Goal: Task Accomplishment & Management: Manage account settings

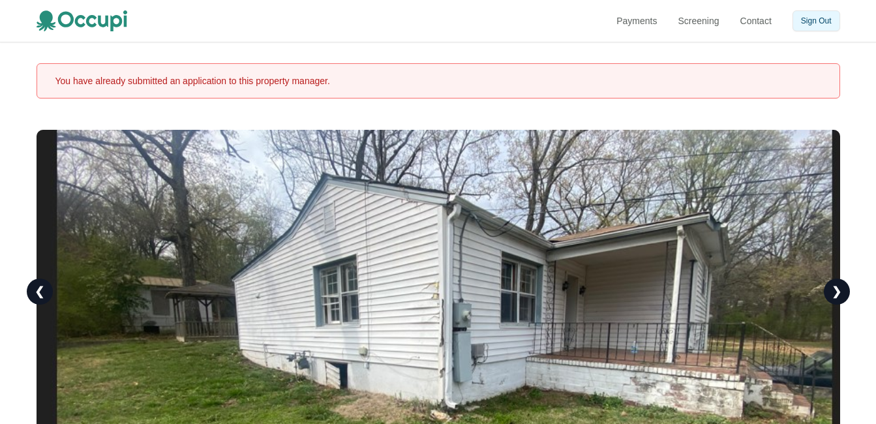
click at [817, 19] on button "Sign Out" at bounding box center [816, 20] width 48 height 21
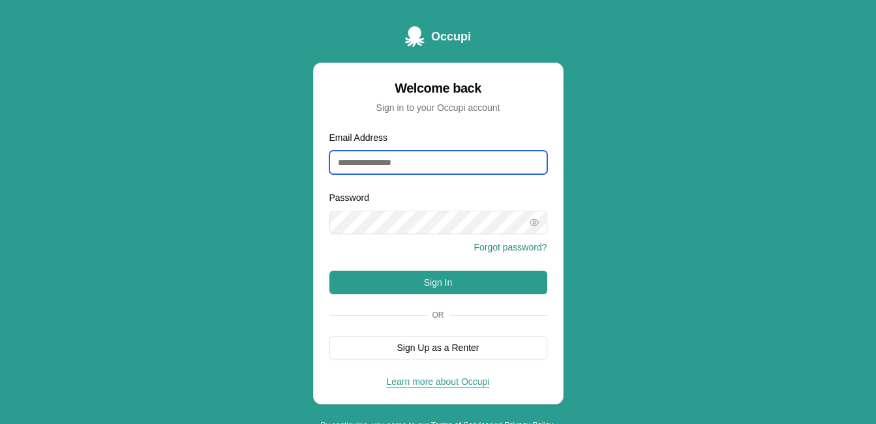
click at [475, 164] on input "Email Address" at bounding box center [438, 162] width 218 height 23
type input "**********"
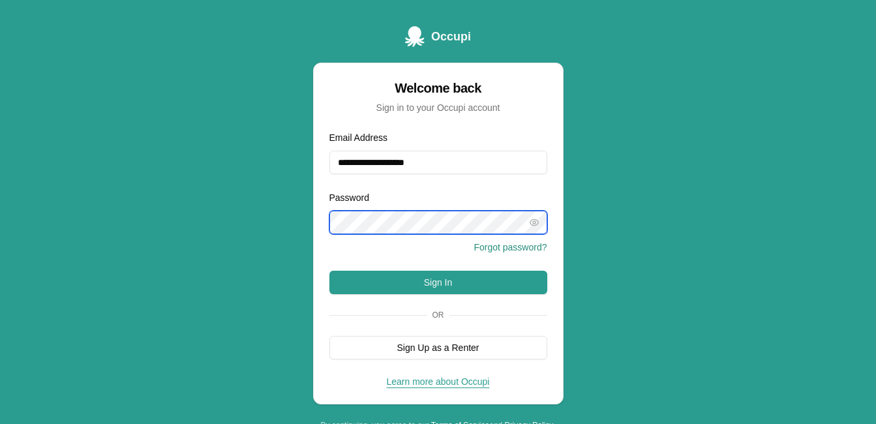
click at [329, 271] on button "Sign In" at bounding box center [438, 282] width 218 height 23
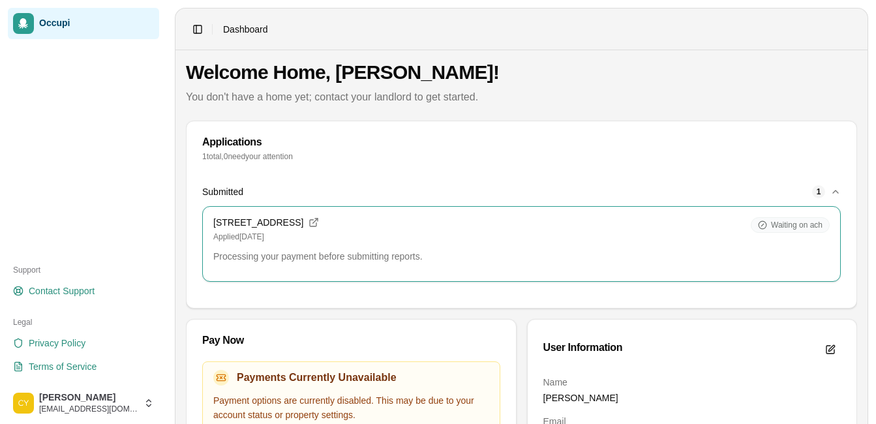
click at [838, 190] on icon "button" at bounding box center [835, 191] width 10 height 10
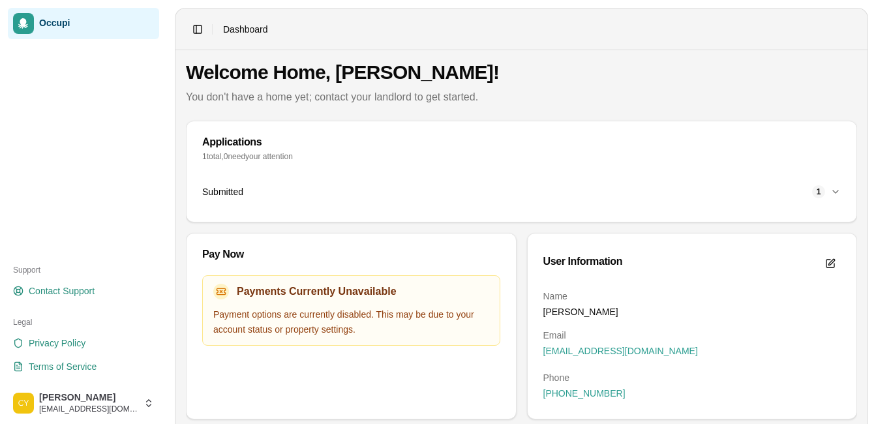
click at [838, 192] on icon "button" at bounding box center [835, 191] width 10 height 10
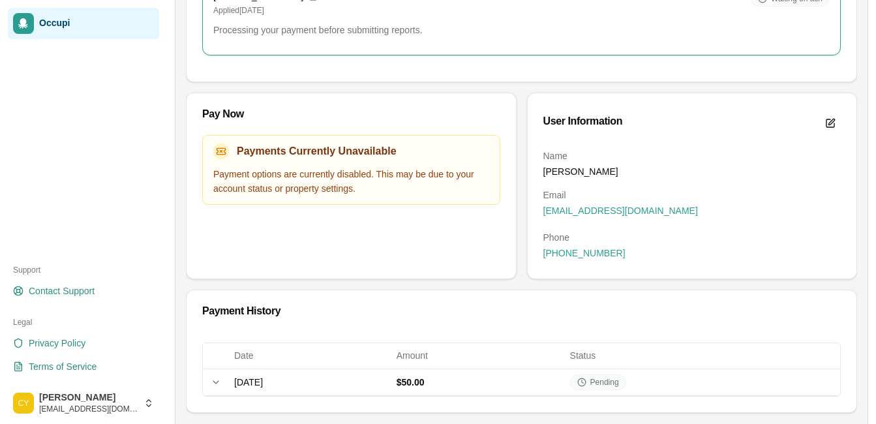
scroll to position [244, 0]
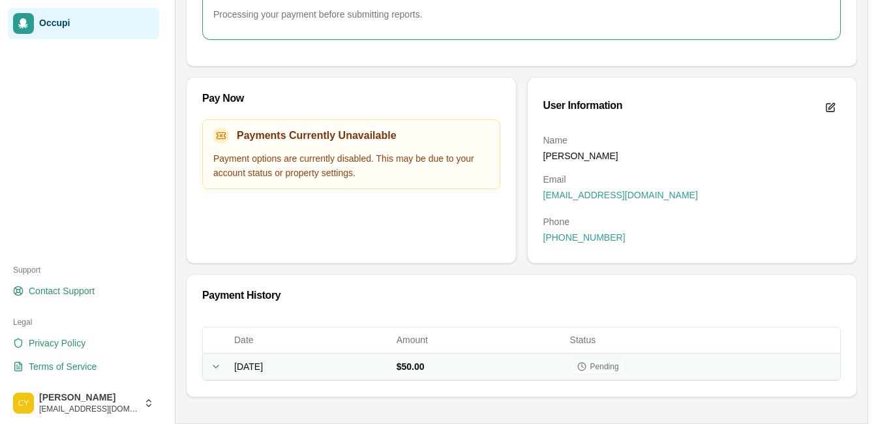
click at [233, 370] on td "[DATE]" at bounding box center [310, 366] width 162 height 27
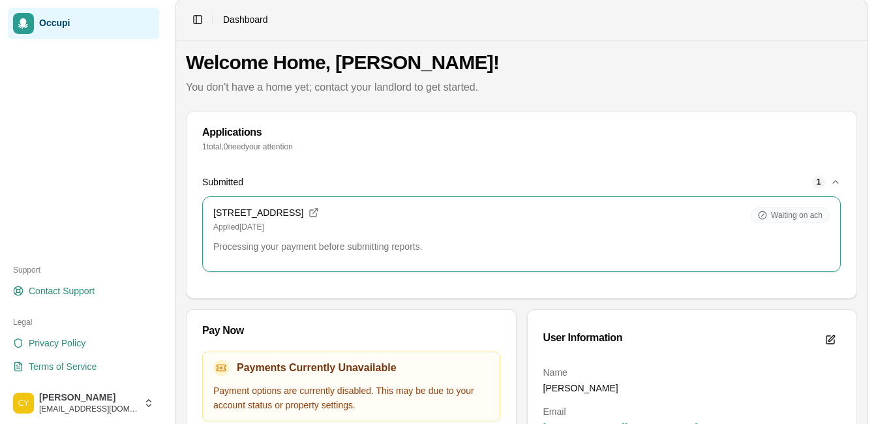
scroll to position [0, 0]
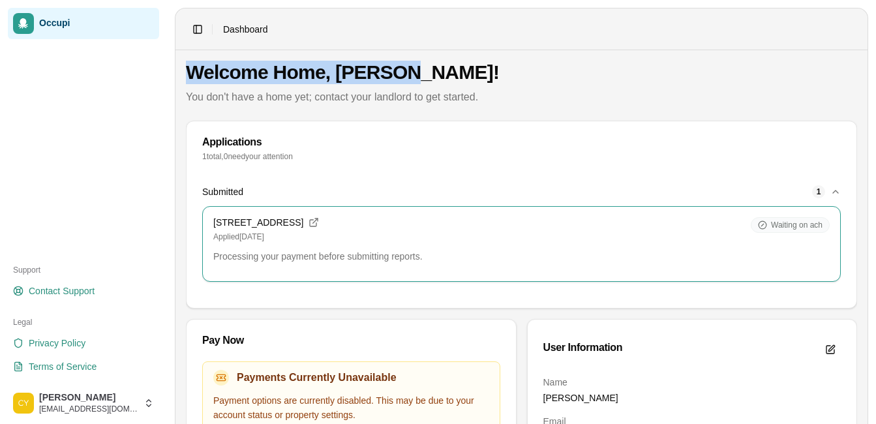
drag, startPoint x: 617, startPoint y: 61, endPoint x: 533, endPoint y: -31, distance: 124.6
click at [533, 0] on html "Occupi Support Contact Support Legal Privacy Policy Terms of Service [PERSON_NA…" at bounding box center [438, 212] width 876 height 424
click at [237, 35] on span "Dashboard" at bounding box center [245, 29] width 45 height 13
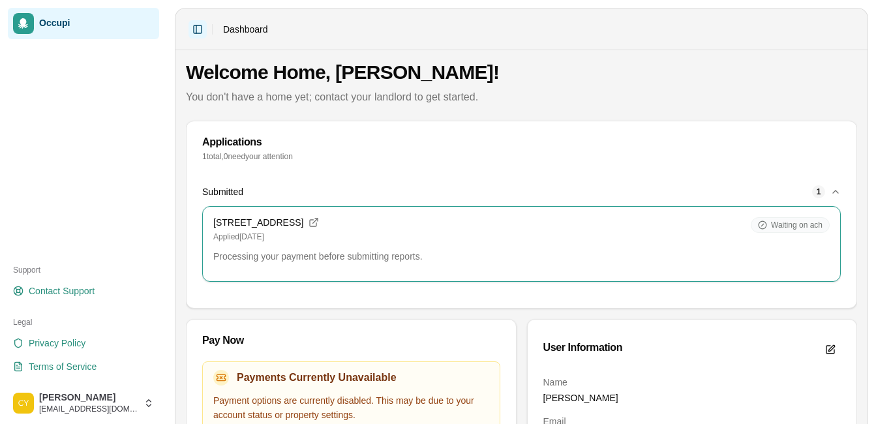
click at [197, 30] on button "Toggle Sidebar" at bounding box center [197, 29] width 18 height 18
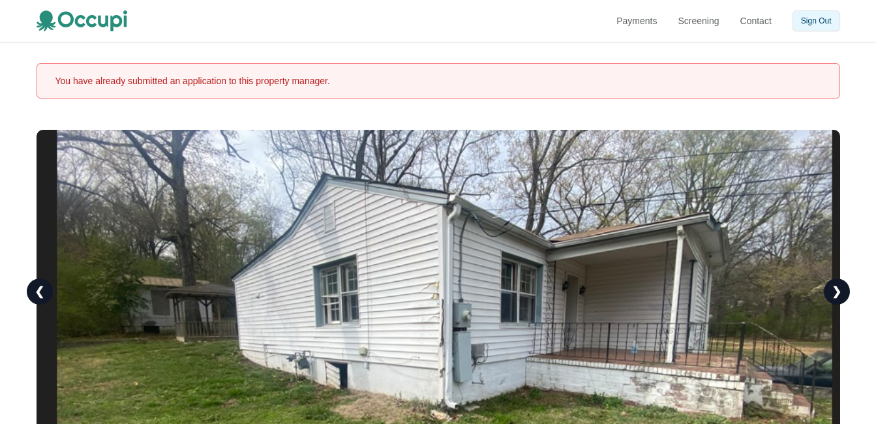
click at [810, 28] on button "Sign Out" at bounding box center [816, 20] width 48 height 21
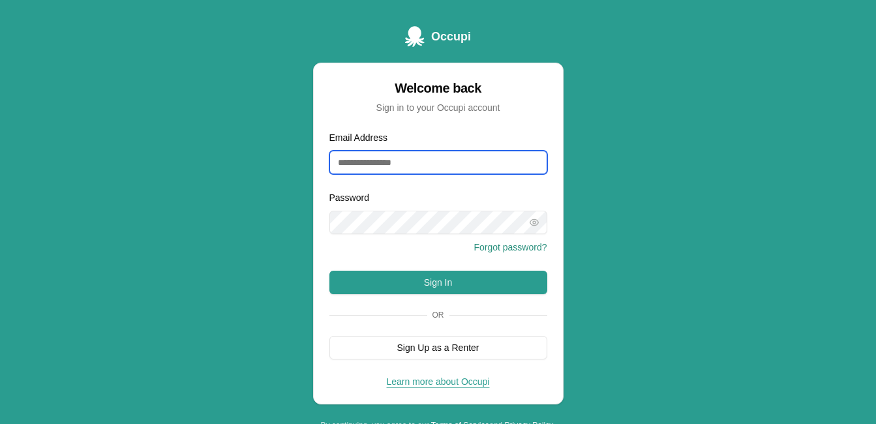
drag, startPoint x: 408, startPoint y: 166, endPoint x: 423, endPoint y: 156, distance: 18.5
click at [408, 166] on input "Email Address" at bounding box center [438, 162] width 218 height 23
type input "**********"
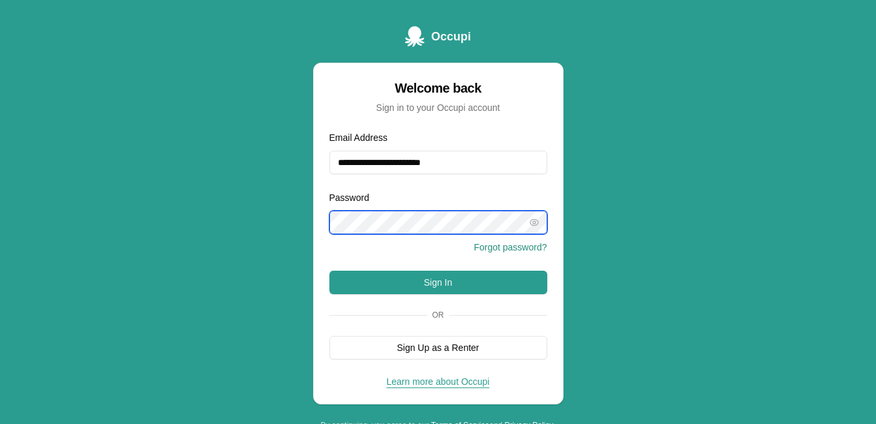
click at [329, 271] on button "Sign In" at bounding box center [438, 282] width 218 height 23
